Goal: Task Accomplishment & Management: Manage account settings

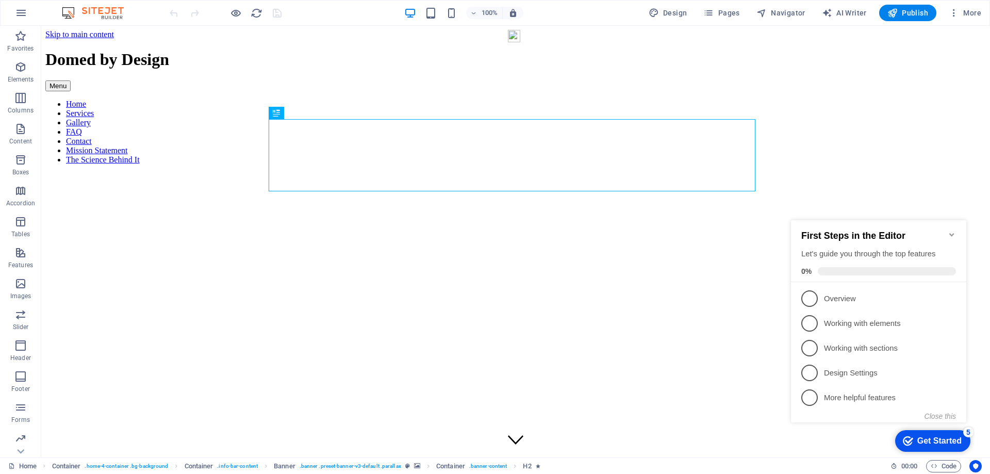
click at [949, 231] on icon "Minimize checklist" at bounding box center [952, 235] width 8 height 8
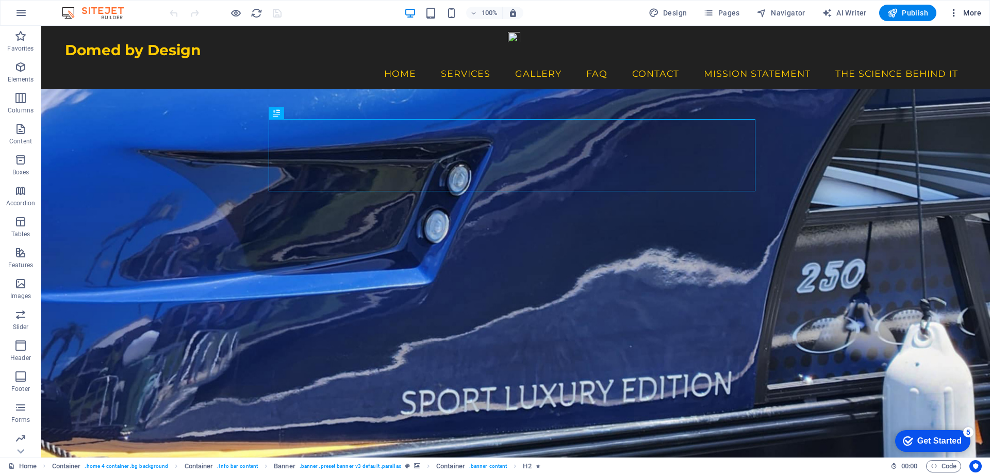
click at [968, 9] on span "More" at bounding box center [965, 13] width 32 height 10
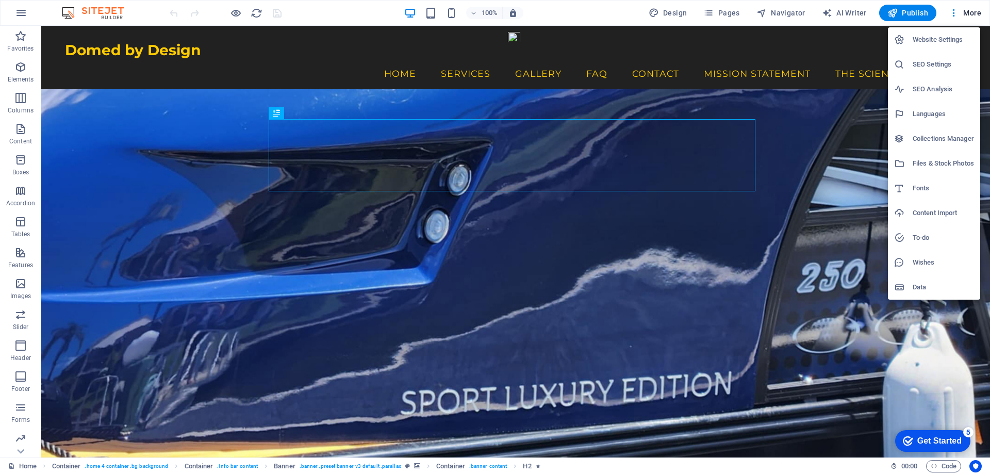
click at [934, 64] on h6 "SEO Settings" at bounding box center [943, 64] width 61 height 12
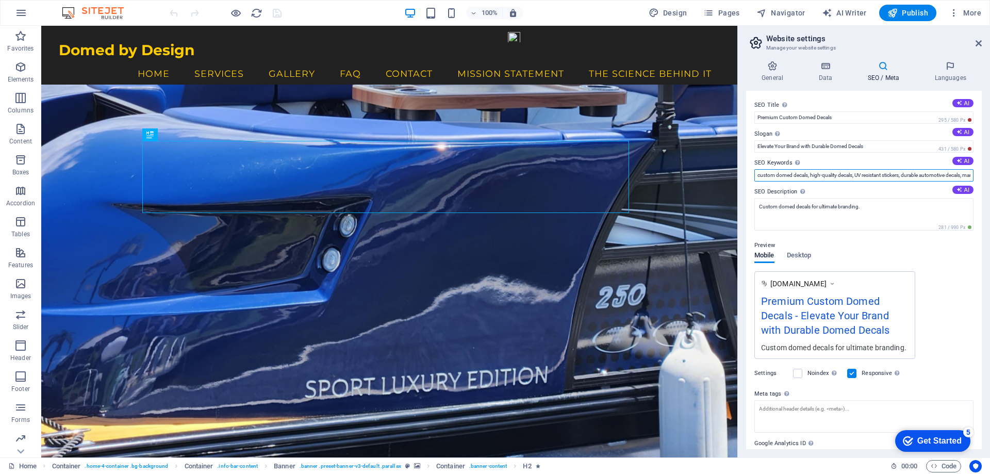
click at [967, 175] on input "custom domed decals, high-quality decals, UV resistant stickers, durable automo…" at bounding box center [863, 175] width 219 height 12
type input "custom domed decals, high-quality decals, UV resistant stickers, durable automo…"
drag, startPoint x: 973, startPoint y: 175, endPoint x: 989, endPoint y: 176, distance: 15.5
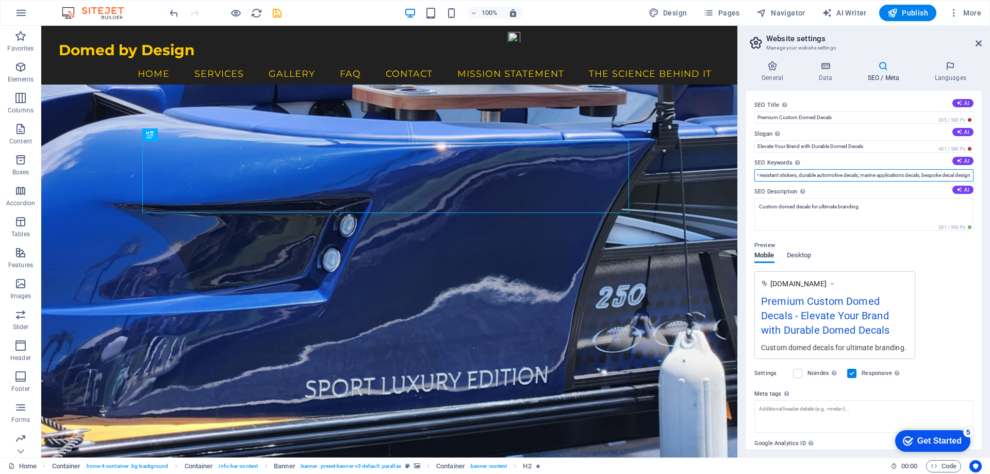
click at [989, 176] on div "General Data SEO / Meta Languages Website name [DOMAIN_NAME] Logo Drag files he…" at bounding box center [864, 255] width 252 height 405
click at [916, 178] on input "custom domed decals, high-quality decals, UV resistant stickers, durable automo…" at bounding box center [863, 175] width 219 height 12
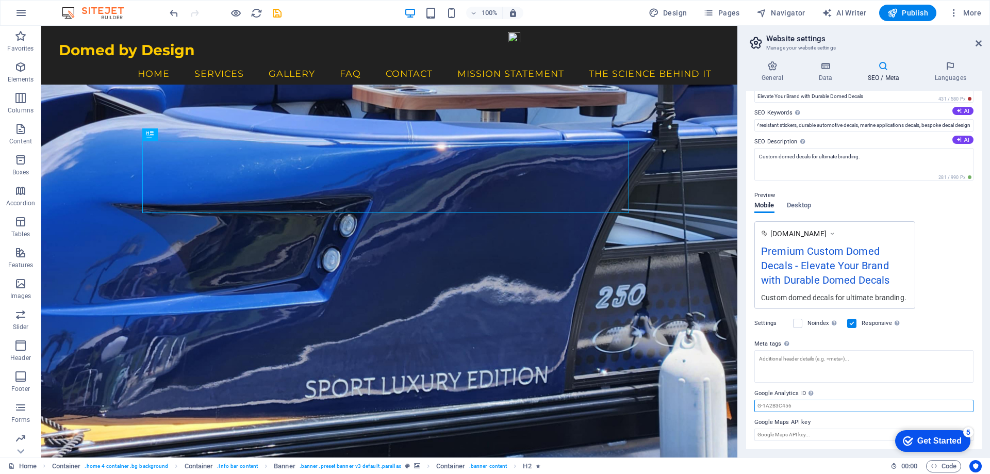
scroll to position [0, 0]
drag, startPoint x: 802, startPoint y: 411, endPoint x: 759, endPoint y: 405, distance: 44.1
click at [759, 405] on input "Google Analytics ID Please only add the Google Analytics ID. We automatically i…" at bounding box center [863, 406] width 219 height 12
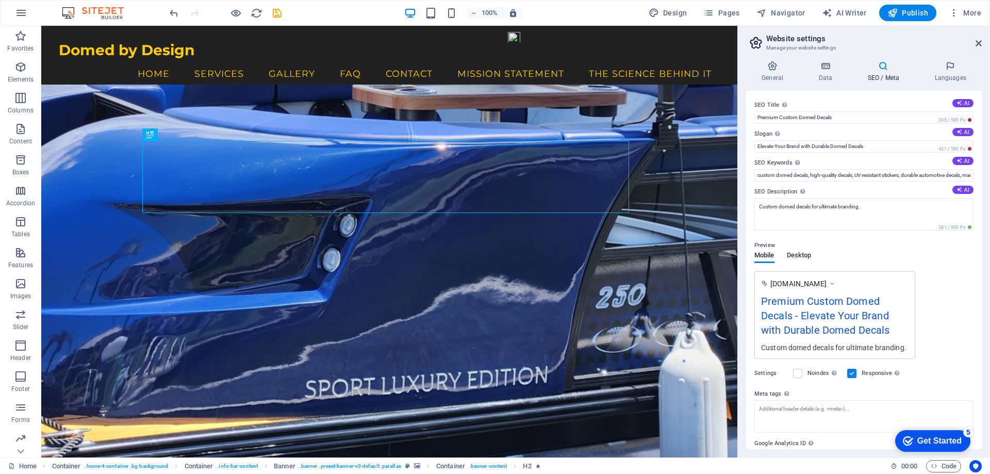
click at [798, 255] on span "Desktop" at bounding box center [799, 256] width 25 height 14
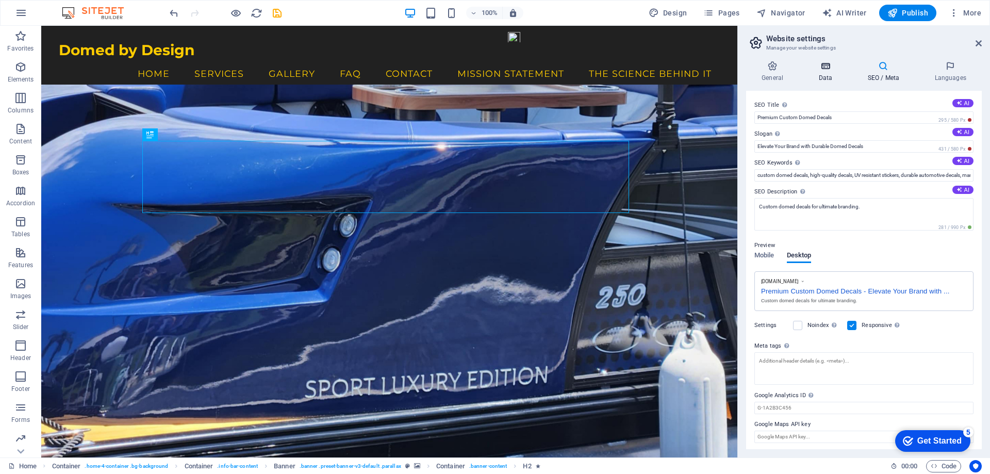
click at [825, 68] on icon at bounding box center [825, 66] width 45 height 10
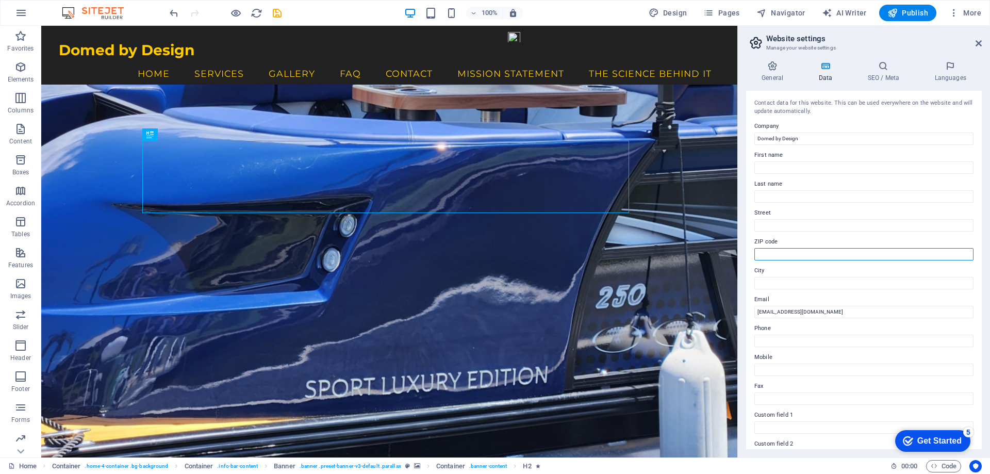
click at [775, 254] on input "ZIP code" at bounding box center [863, 254] width 219 height 12
click at [767, 253] on input "ZIP code" at bounding box center [863, 254] width 219 height 12
type input "4209"
click at [765, 281] on input "City" at bounding box center [863, 283] width 219 height 12
type input "Gold Coast"
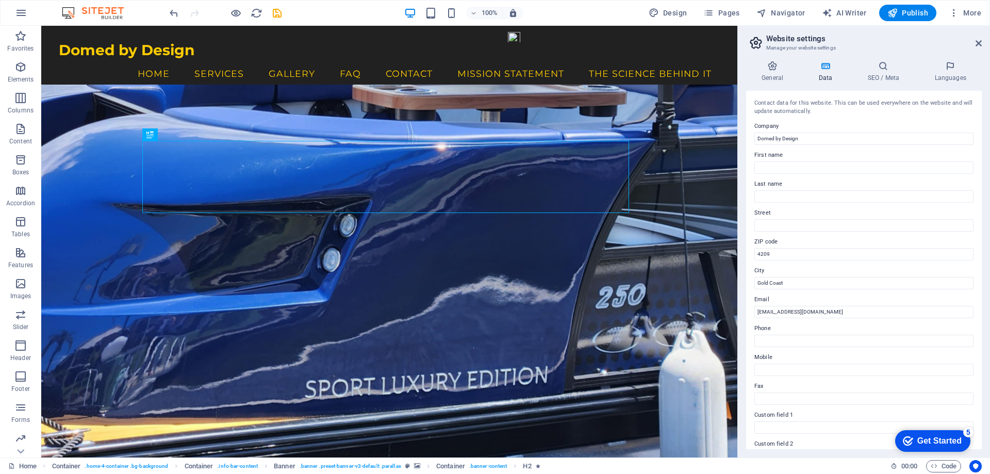
click at [831, 116] on div "Contact data for this website. This can be used everywhere on the website and w…" at bounding box center [863, 107] width 219 height 17
click at [770, 63] on icon at bounding box center [772, 66] width 53 height 10
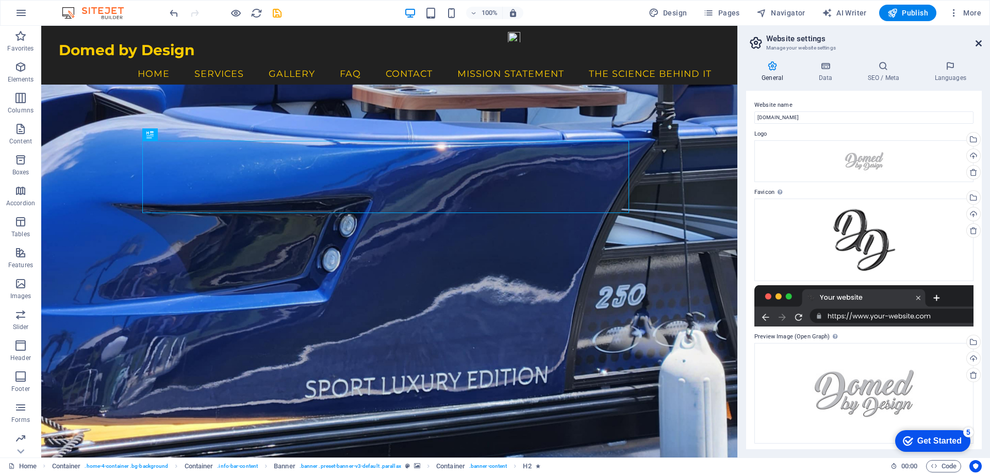
click at [978, 41] on icon at bounding box center [979, 43] width 6 height 8
